Goal: Book appointment/travel/reservation: Book appointment/travel/reservation

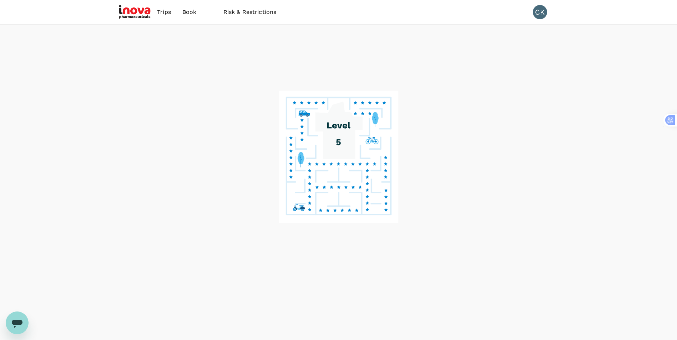
click at [162, 10] on span "Trips" at bounding box center [164, 12] width 14 height 9
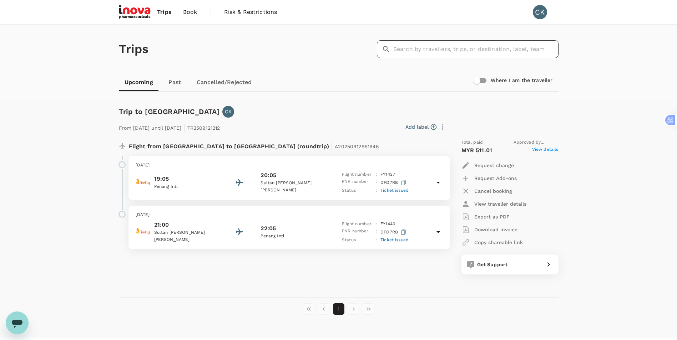
click at [423, 54] on input "text" at bounding box center [475, 49] width 165 height 18
click at [161, 11] on span "Trips" at bounding box center [164, 12] width 15 height 9
click at [194, 11] on span "Book" at bounding box center [190, 12] width 14 height 9
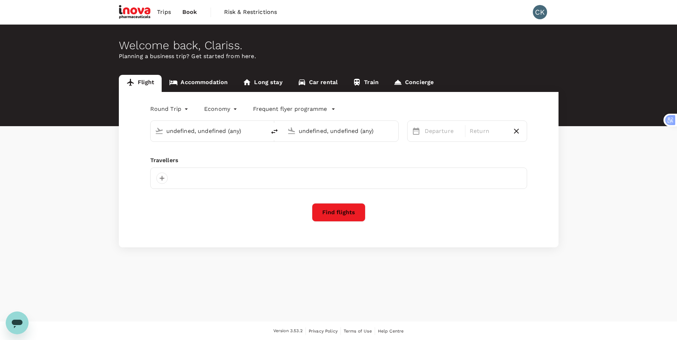
type input "[GEOGRAPHIC_DATA], [GEOGRAPHIC_DATA] (any)"
type input "Penang Intl (PEN)"
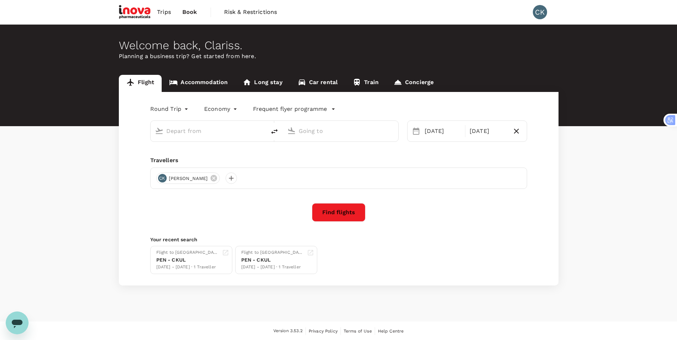
type input "[GEOGRAPHIC_DATA], [GEOGRAPHIC_DATA] (any)"
type input "Penang Intl (PEN)"
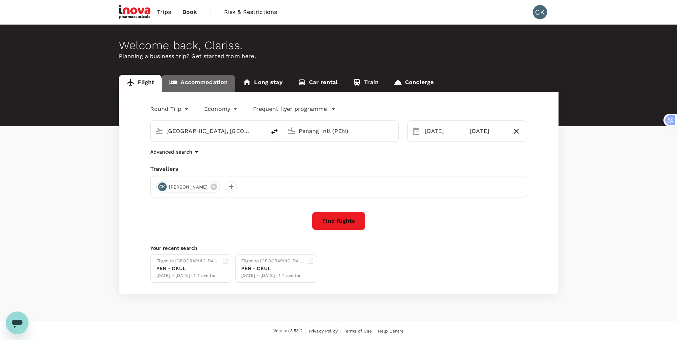
click at [221, 82] on link "Accommodation" at bounding box center [198, 83] width 73 height 17
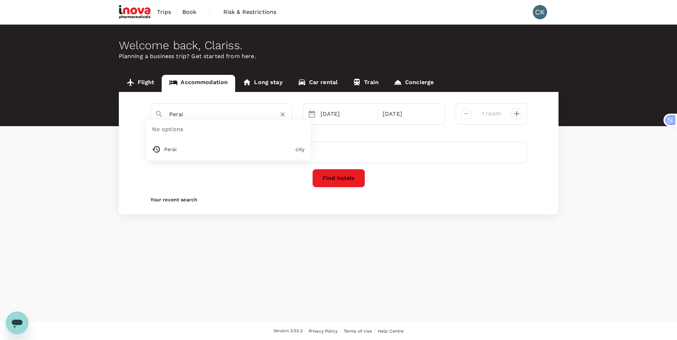
drag, startPoint x: 244, startPoint y: 116, endPoint x: 156, endPoint y: 118, distance: 88.5
click at [156, 118] on div "Perai" at bounding box center [218, 111] width 138 height 19
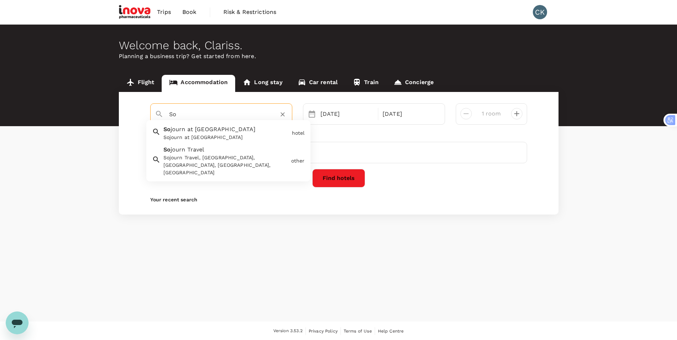
type input "S"
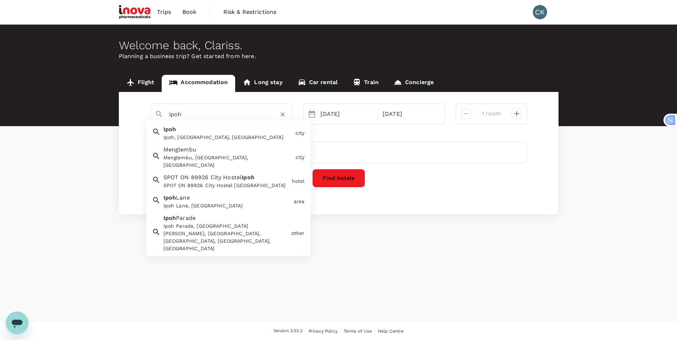
click at [169, 132] on span "Ipoh" at bounding box center [169, 129] width 13 height 7
type input "Ipoh"
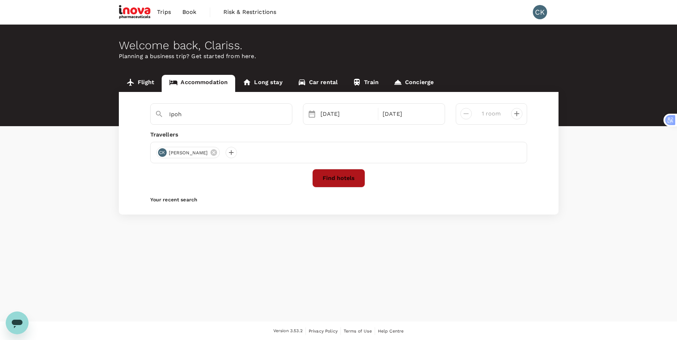
click at [326, 173] on button "Find hotels" at bounding box center [338, 178] width 53 height 19
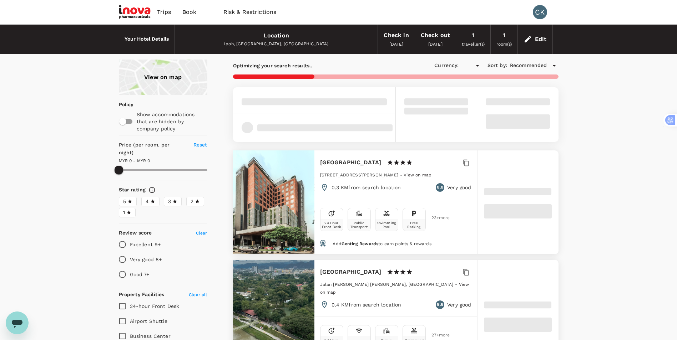
type input "536.92"
type input "MYR"
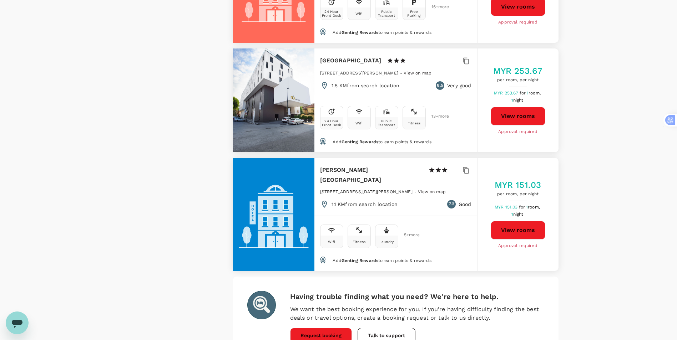
scroll to position [2066, 0]
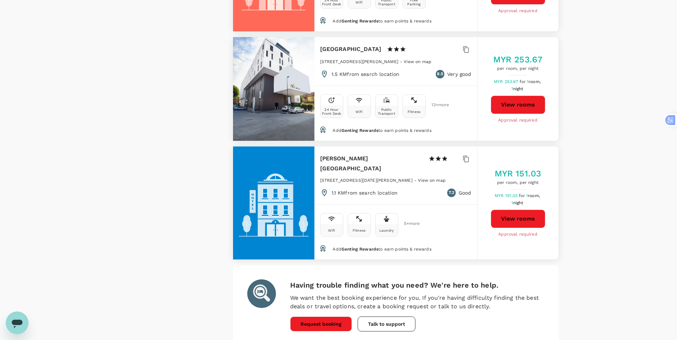
drag, startPoint x: 283, startPoint y: 299, endPoint x: 294, endPoint y: 283, distance: 18.8
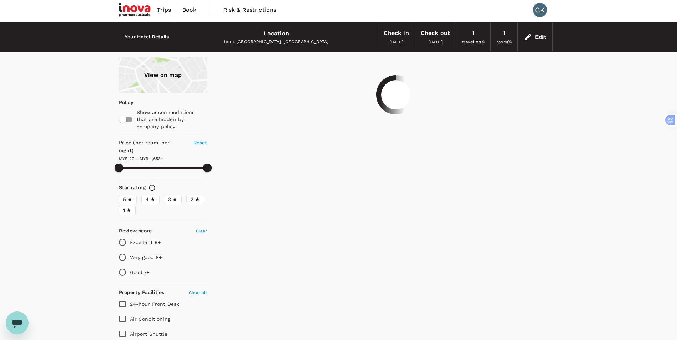
scroll to position [0, 0]
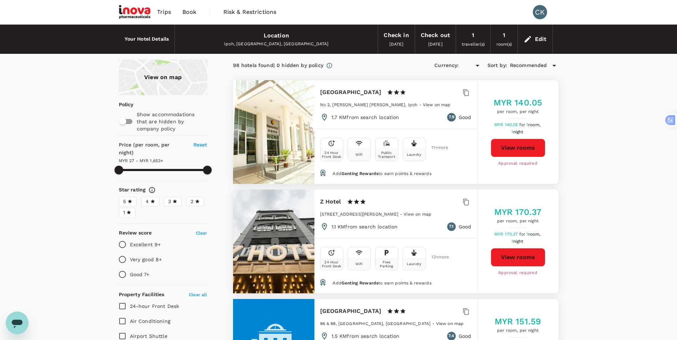
type input "1651.92"
type input "MYR"
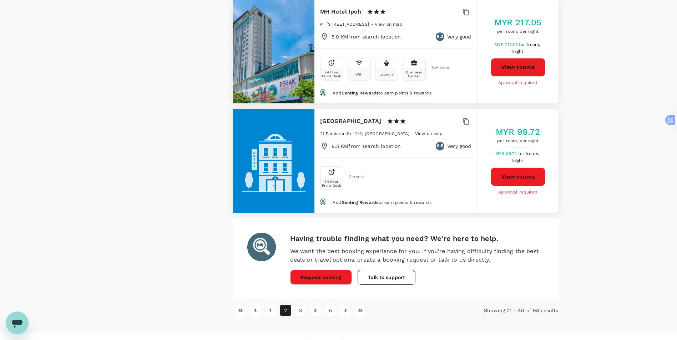
scroll to position [2078, 0]
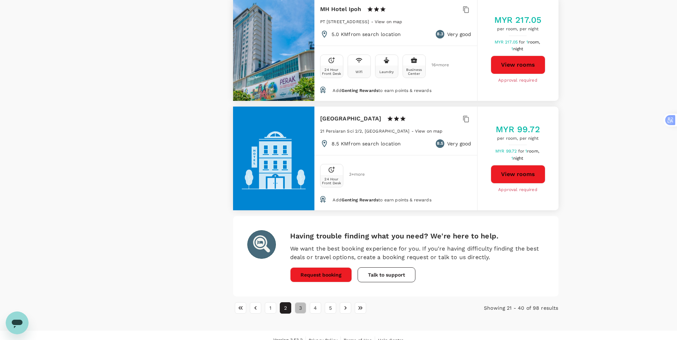
click at [300, 302] on button "3" at bounding box center [300, 307] width 11 height 11
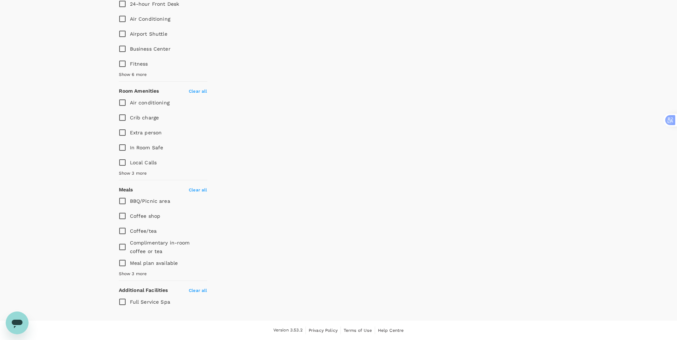
scroll to position [0, 0]
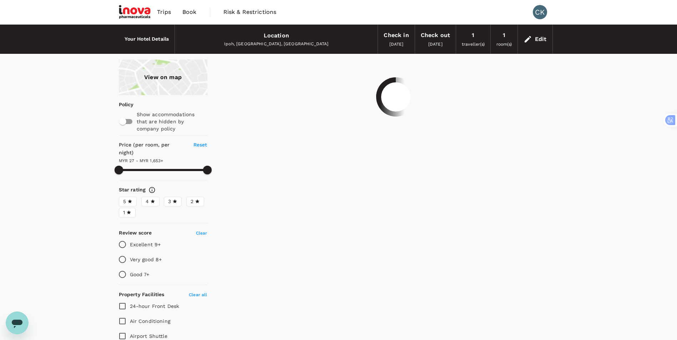
type input "1651.92"
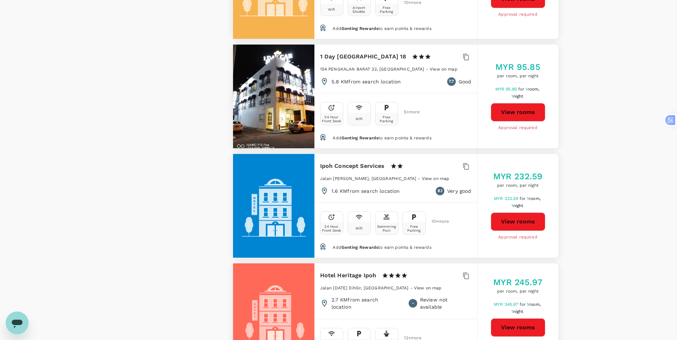
scroll to position [1320, 0]
